Goal: Task Accomplishment & Management: Use online tool/utility

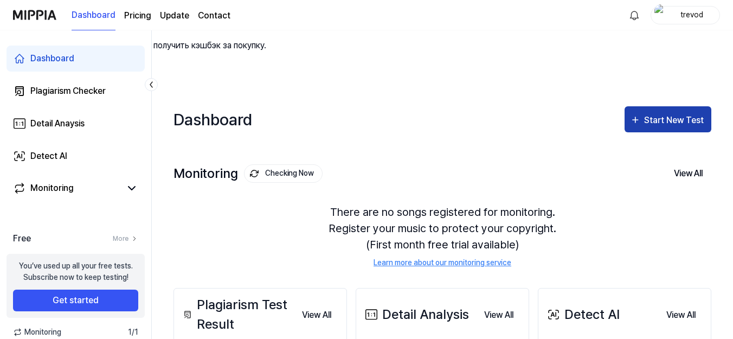
click at [636, 113] on icon "button" at bounding box center [635, 119] width 11 height 13
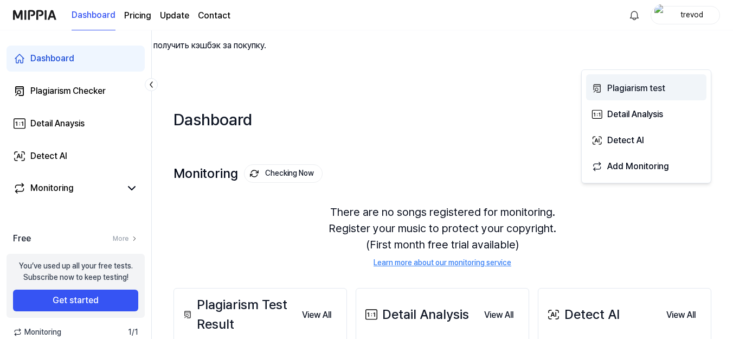
click at [650, 85] on div "Plagiarism test" at bounding box center [654, 88] width 94 height 14
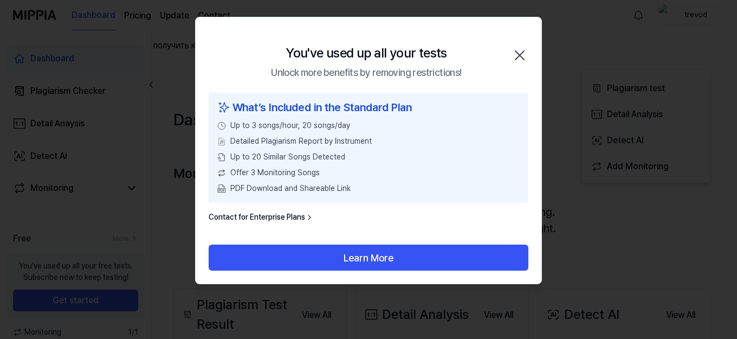
click at [517, 54] on icon "button" at bounding box center [519, 55] width 17 height 17
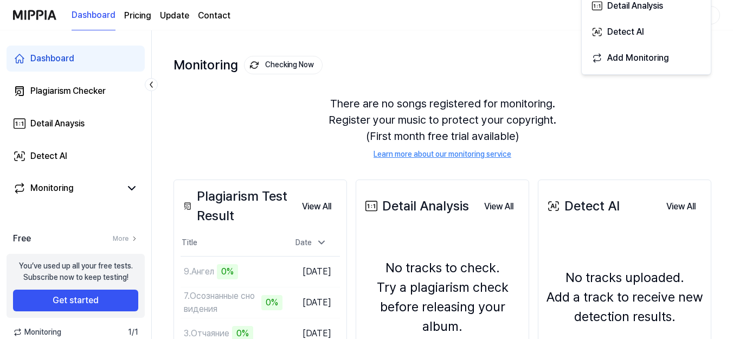
scroll to position [216, 0]
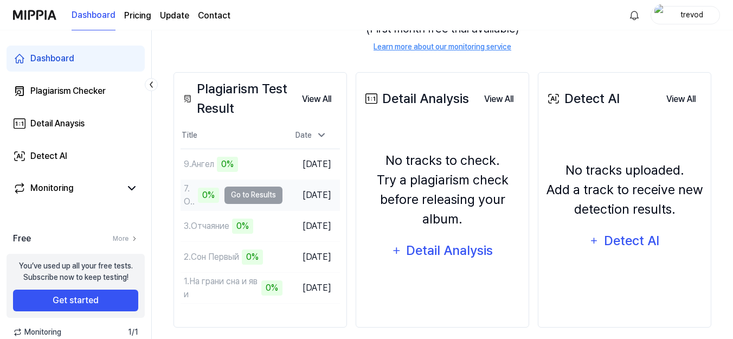
click at [267, 180] on td "7.Осознанные сновидения 0% Go to Results" at bounding box center [231, 195] width 102 height 30
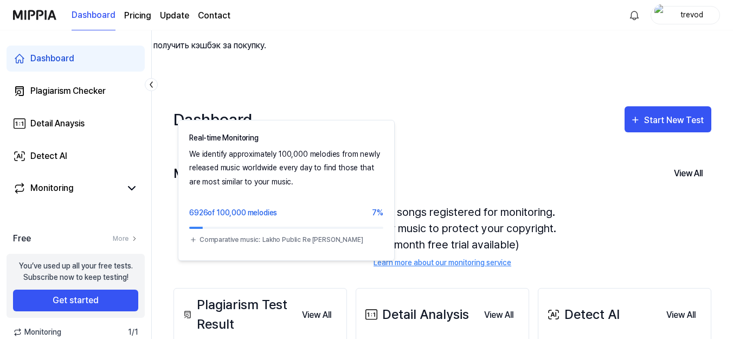
click at [279, 164] on button "Checking Now" at bounding box center [283, 173] width 79 height 18
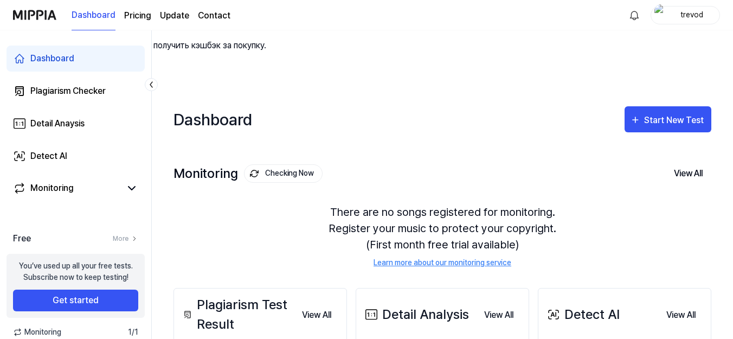
click at [279, 164] on button "Checking Now" at bounding box center [283, 173] width 79 height 18
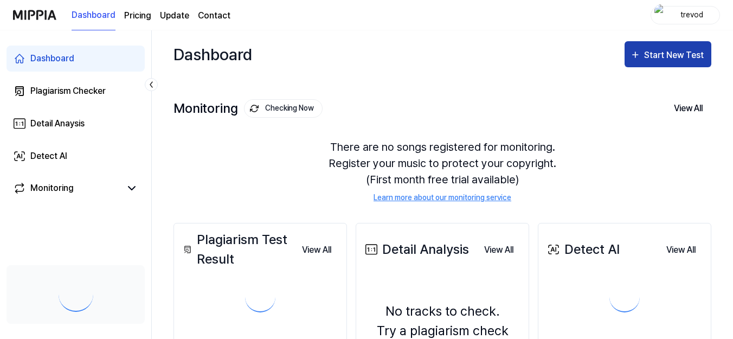
click at [686, 51] on div "Start New Test" at bounding box center [675, 55] width 62 height 14
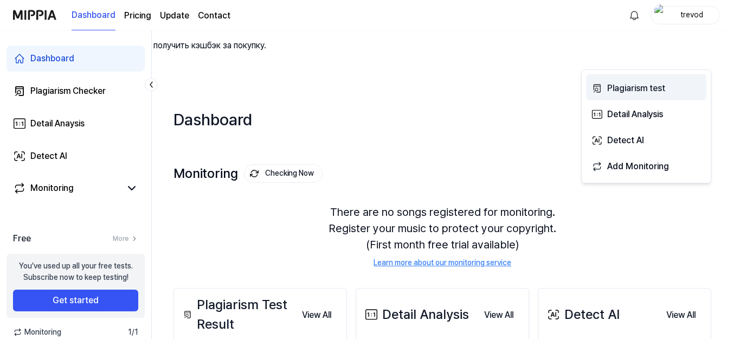
click at [613, 89] on div "Plagiarism test" at bounding box center [654, 88] width 94 height 14
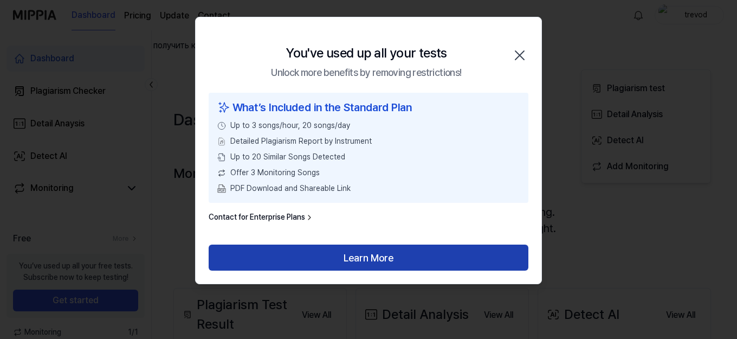
click at [388, 250] on button "Learn More" at bounding box center [369, 257] width 320 height 26
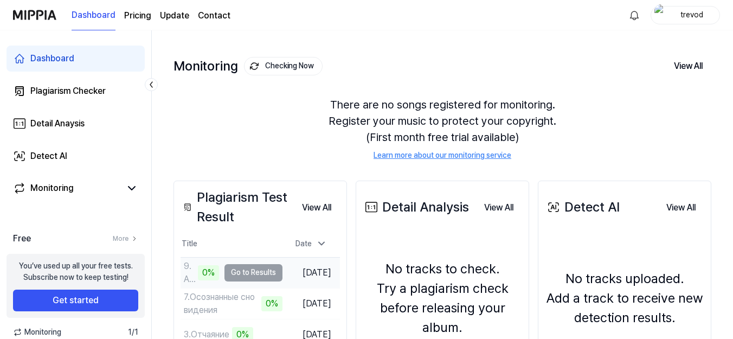
scroll to position [53, 0]
